Goal: Transaction & Acquisition: Purchase product/service

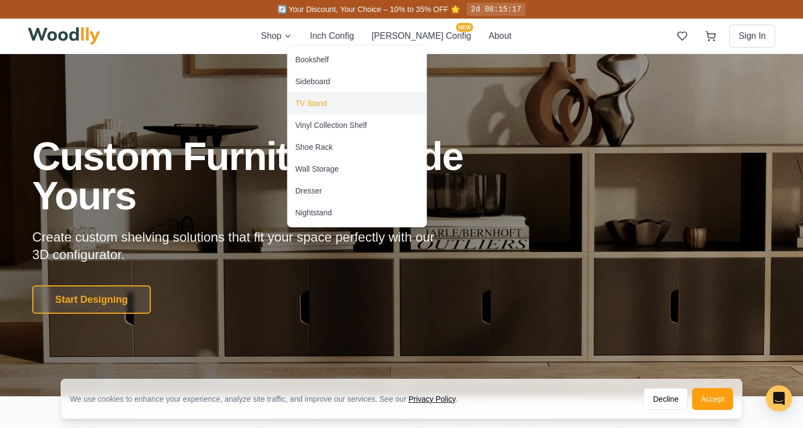
click at [300, 103] on div "TV Stand" at bounding box center [311, 103] width 32 height 11
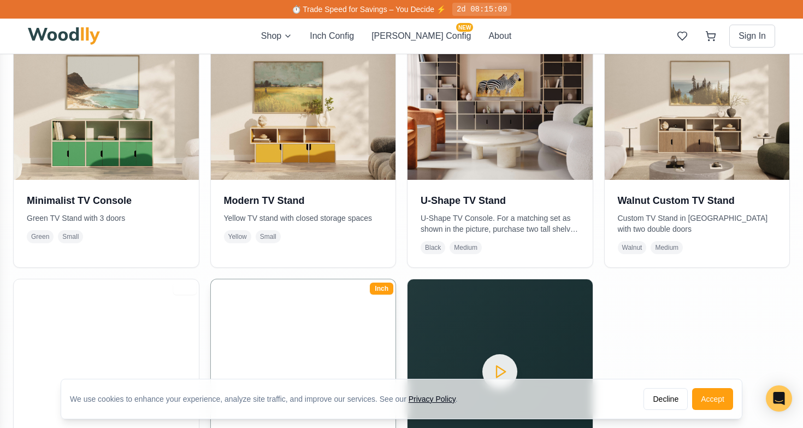
scroll to position [282, 0]
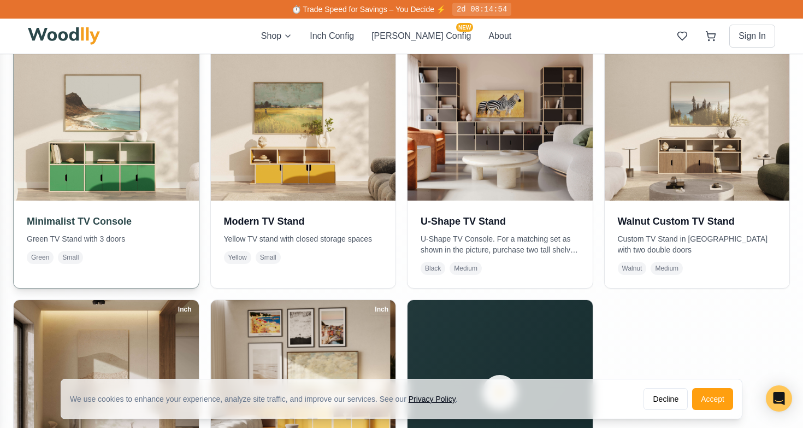
click at [134, 119] on img at bounding box center [106, 108] width 194 height 194
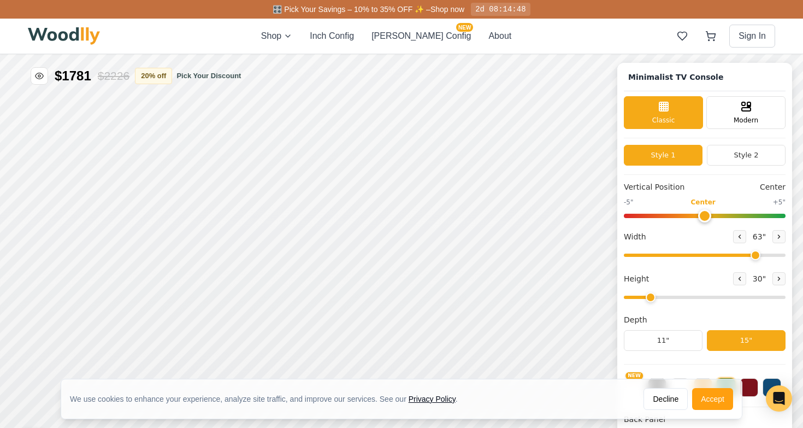
type input "63"
type input "2"
click at [723, 113] on div "Modern" at bounding box center [745, 111] width 79 height 33
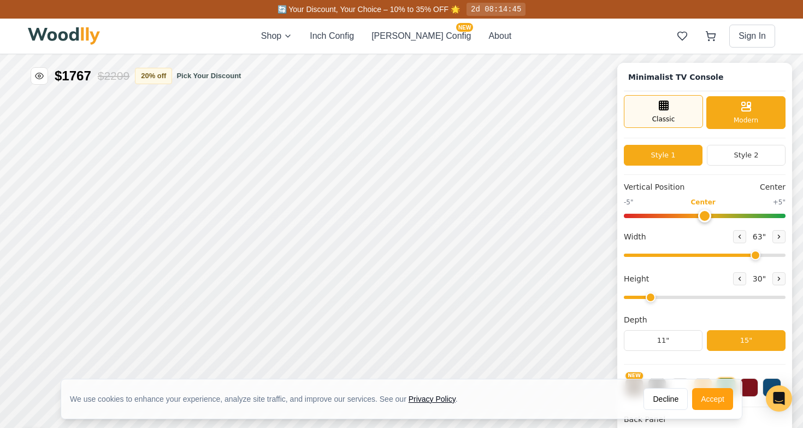
click at [676, 111] on div "Classic" at bounding box center [663, 111] width 79 height 33
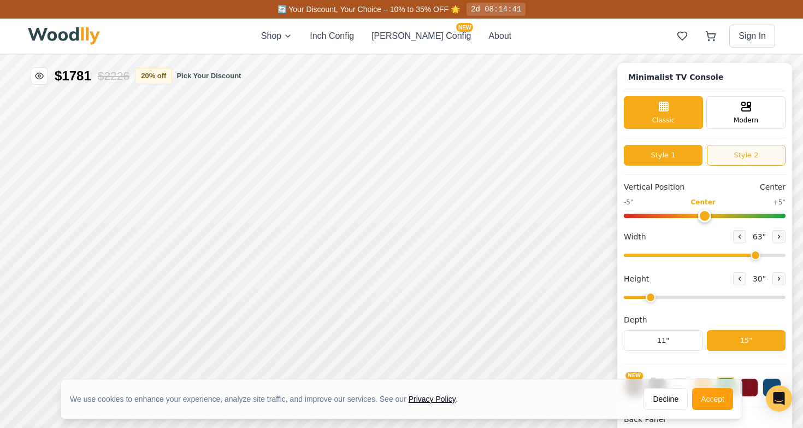
click at [738, 160] on button "Style 2" at bounding box center [746, 155] width 79 height 21
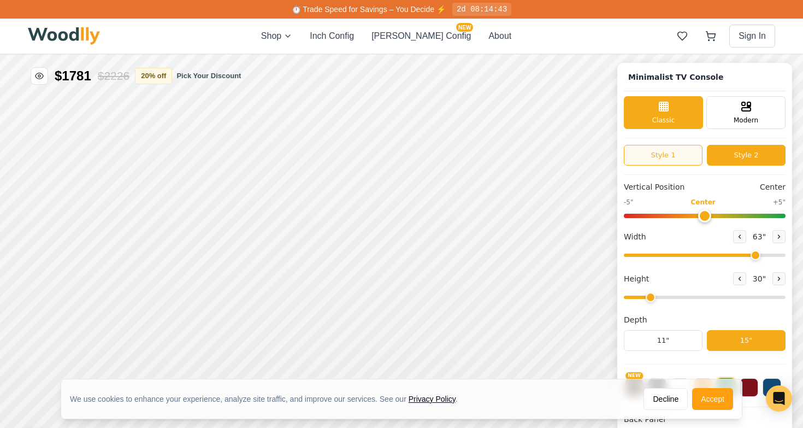
click at [649, 156] on button "Style 1" at bounding box center [663, 155] width 79 height 21
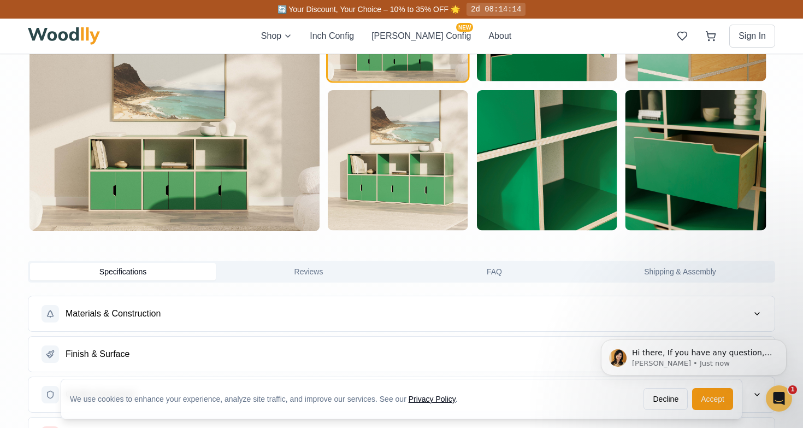
scroll to position [689, 0]
